Goal: Information Seeking & Learning: Learn about a topic

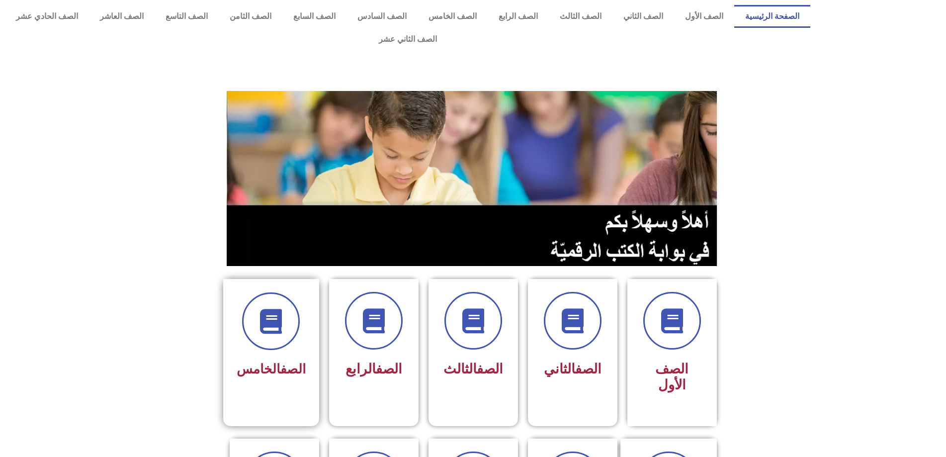
click at [265, 361] on span "الصف الخامس" at bounding box center [271, 368] width 69 height 15
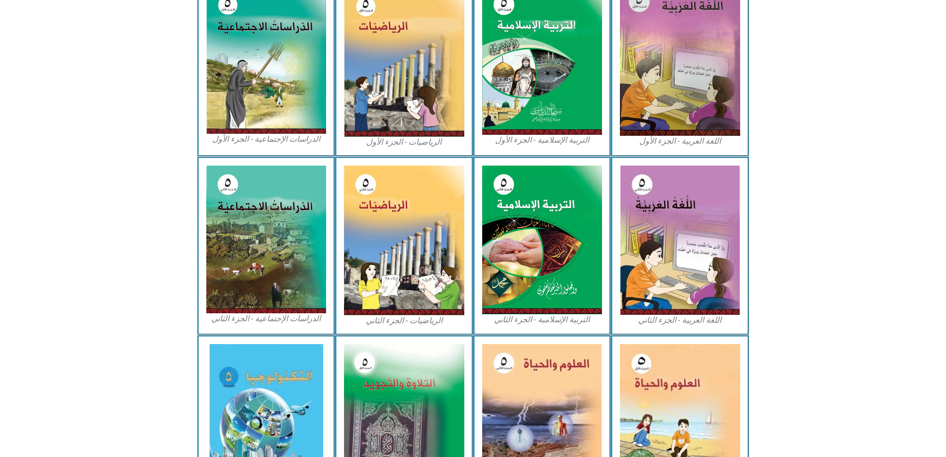
scroll to position [411, 0]
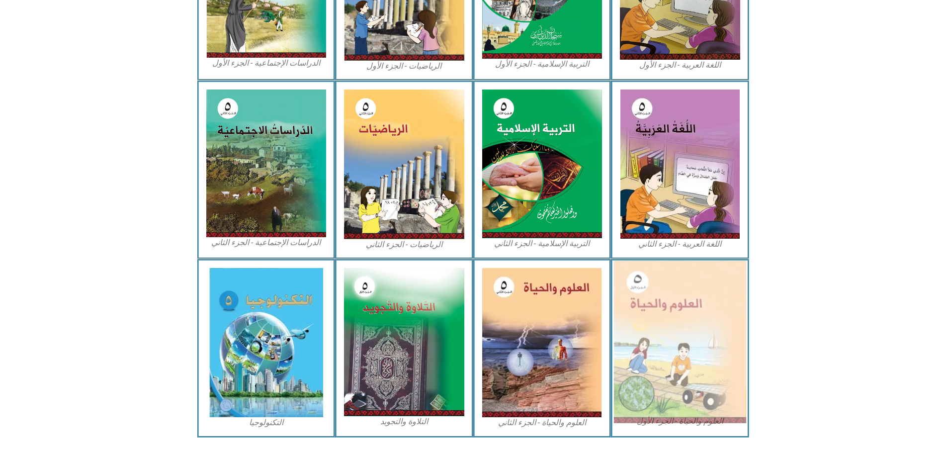
click at [722, 342] on img at bounding box center [680, 341] width 132 height 163
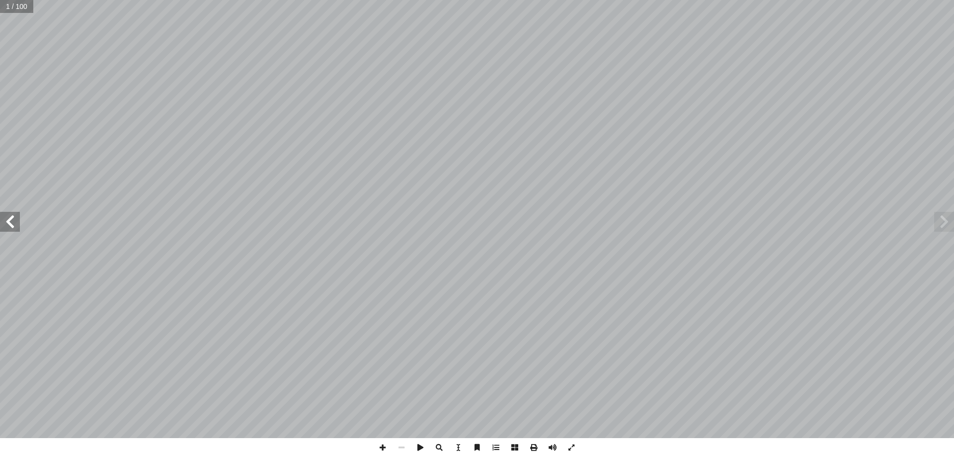
click at [0, 229] on span at bounding box center [10, 222] width 20 height 20
drag, startPoint x: 0, startPoint y: 229, endPoint x: 0, endPoint y: 223, distance: 5.5
click at [0, 223] on span at bounding box center [10, 222] width 20 height 20
click at [1, 227] on span at bounding box center [10, 222] width 20 height 20
click at [16, 218] on span at bounding box center [10, 222] width 20 height 20
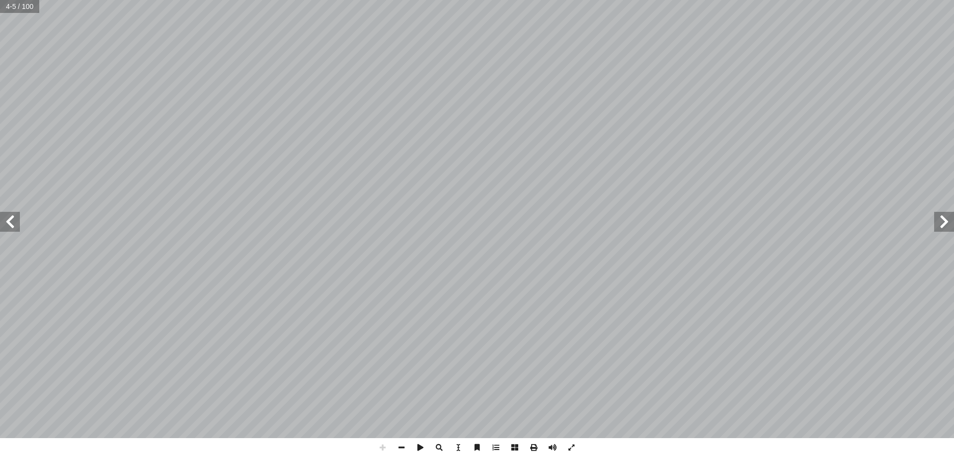
click at [15, 217] on span at bounding box center [10, 222] width 20 height 20
click at [11, 215] on span at bounding box center [10, 222] width 20 height 20
click at [11, 216] on span at bounding box center [10, 222] width 20 height 20
click at [10, 219] on span at bounding box center [10, 222] width 20 height 20
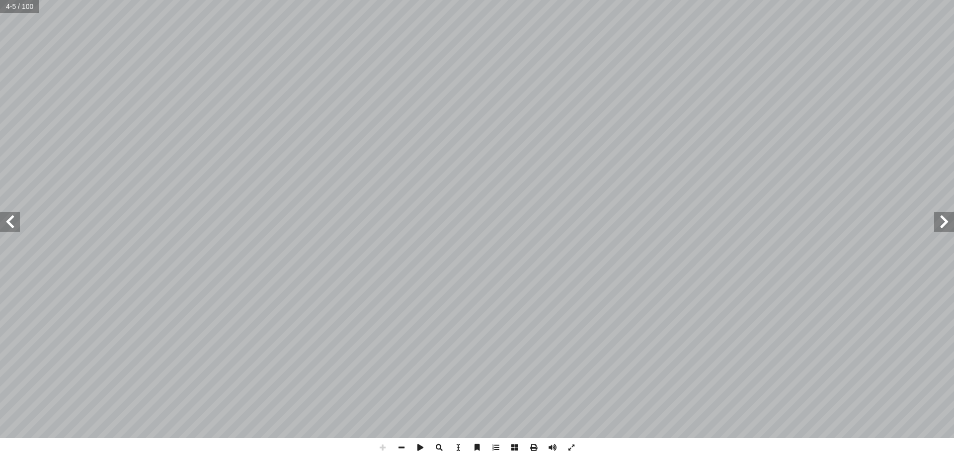
click at [10, 220] on span at bounding box center [10, 222] width 20 height 20
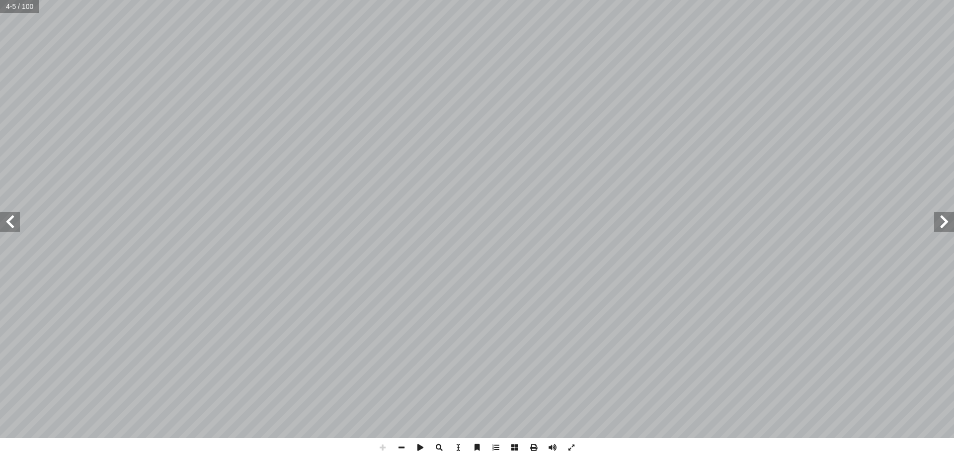
click at [10, 220] on span at bounding box center [10, 222] width 20 height 20
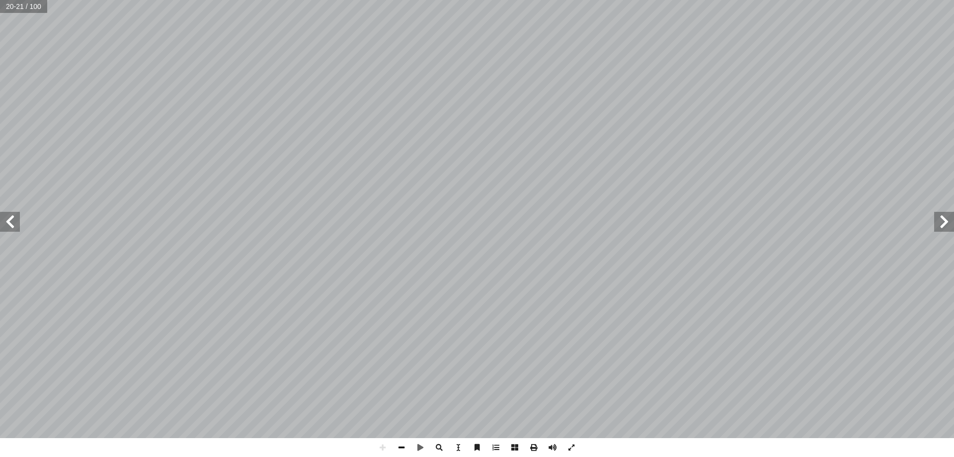
click at [400, 446] on span at bounding box center [401, 447] width 19 height 19
click at [399, 446] on span at bounding box center [401, 447] width 19 height 19
click at [9, 219] on span at bounding box center [10, 222] width 20 height 20
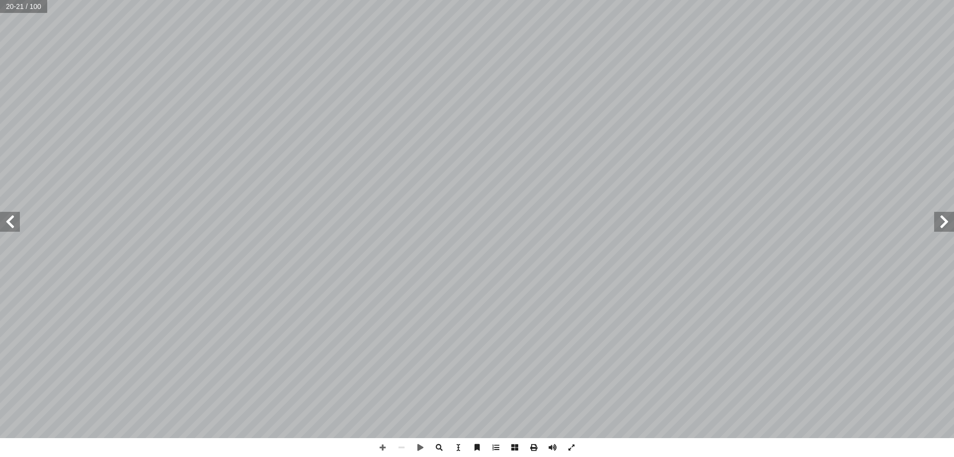
click at [9, 219] on span at bounding box center [10, 222] width 20 height 20
click at [950, 230] on span at bounding box center [944, 222] width 20 height 20
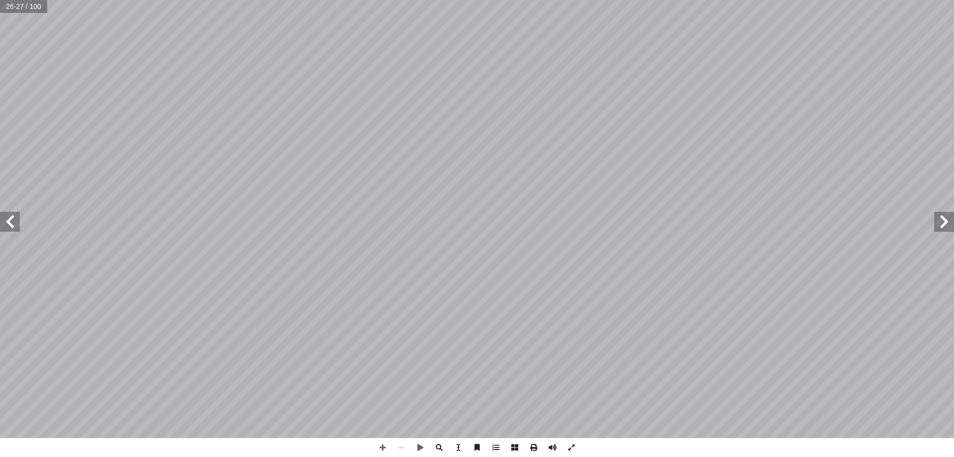
click at [943, 231] on span at bounding box center [944, 222] width 20 height 20
click at [385, 449] on span at bounding box center [382, 447] width 19 height 19
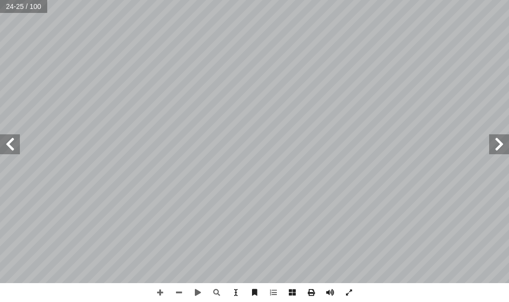
click at [7, 144] on span at bounding box center [10, 144] width 20 height 20
click at [155, 292] on span at bounding box center [160, 292] width 19 height 19
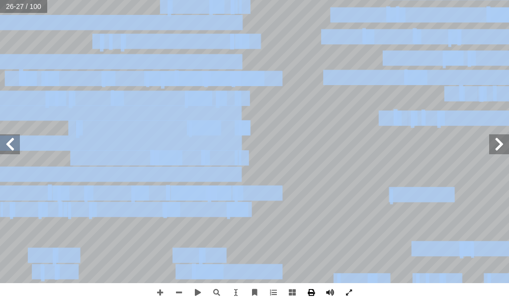
click at [320, 286] on div "22 ّ المفهوم العلمي تية: آ عبارة من العبارات ال� ّ مام كل أ ا المناسب ّ المفهوم…" at bounding box center [254, 151] width 509 height 302
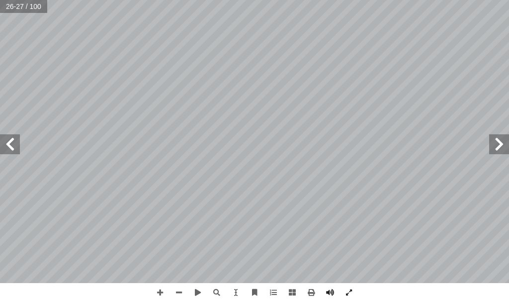
click at [415, 288] on div "22 ّ المفهوم العلمي تية: آ عبارة من العبارات ال� ّ مام كل أ ا المناسب ّ المفهوم…" at bounding box center [254, 151] width 509 height 302
